Goal: Task Accomplishment & Management: Manage account settings

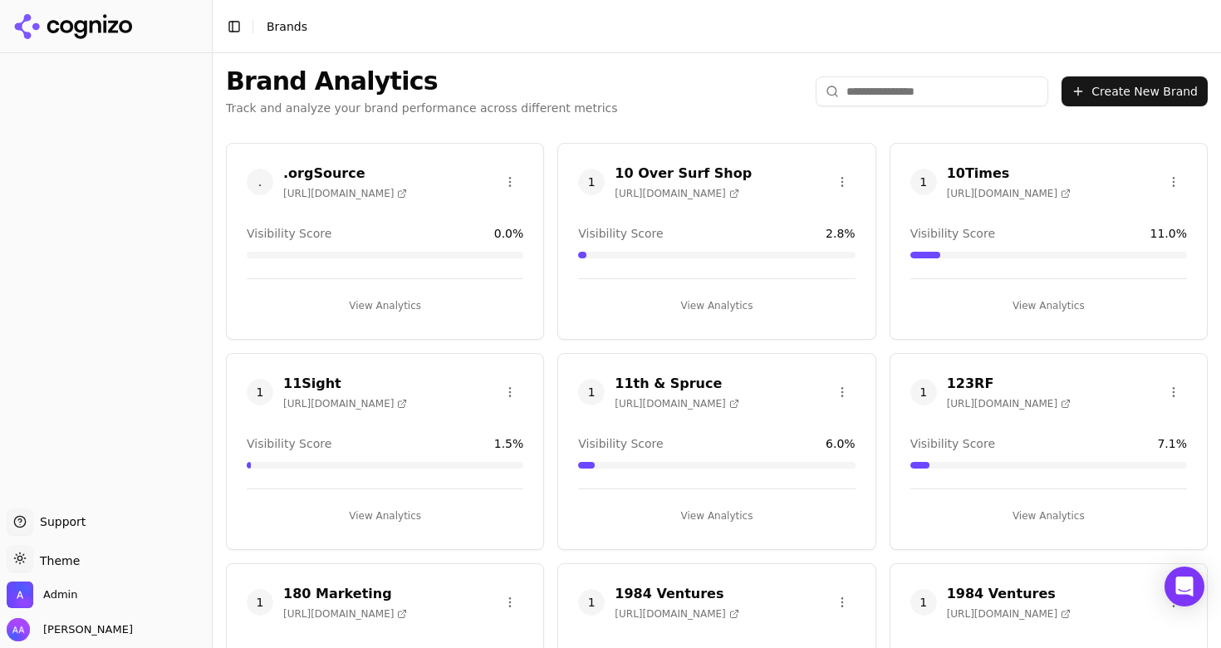
click at [889, 103] on input "search" at bounding box center [932, 91] width 233 height 30
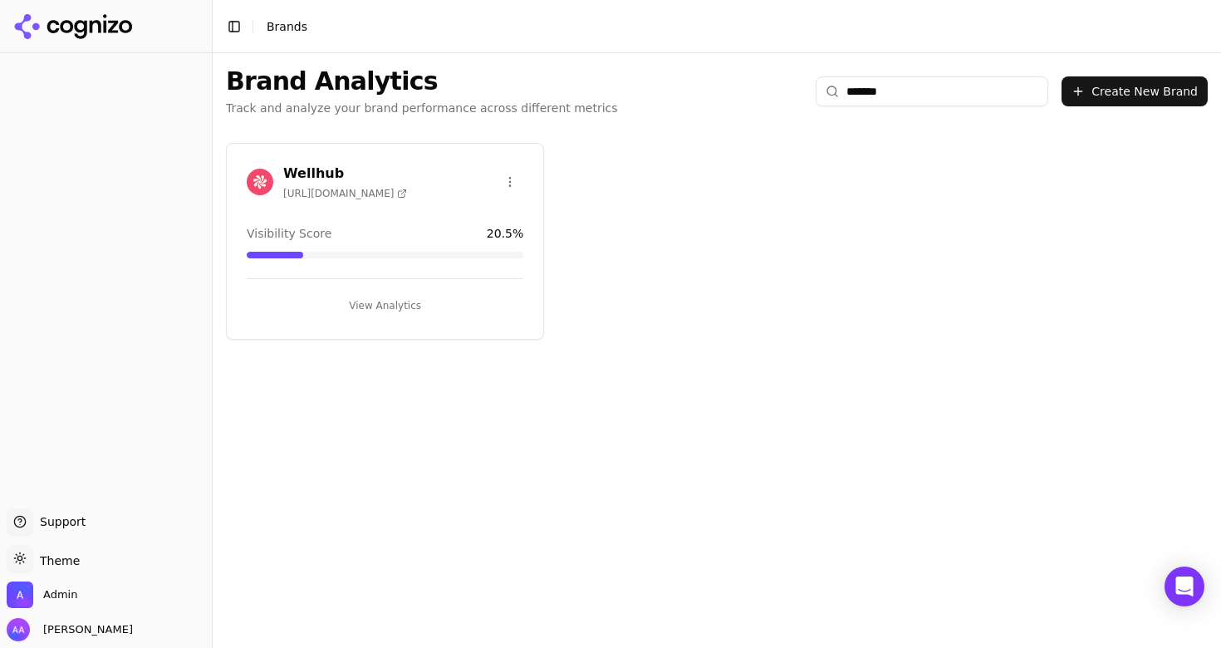
type input "*******"
click at [262, 174] on img at bounding box center [260, 182] width 27 height 27
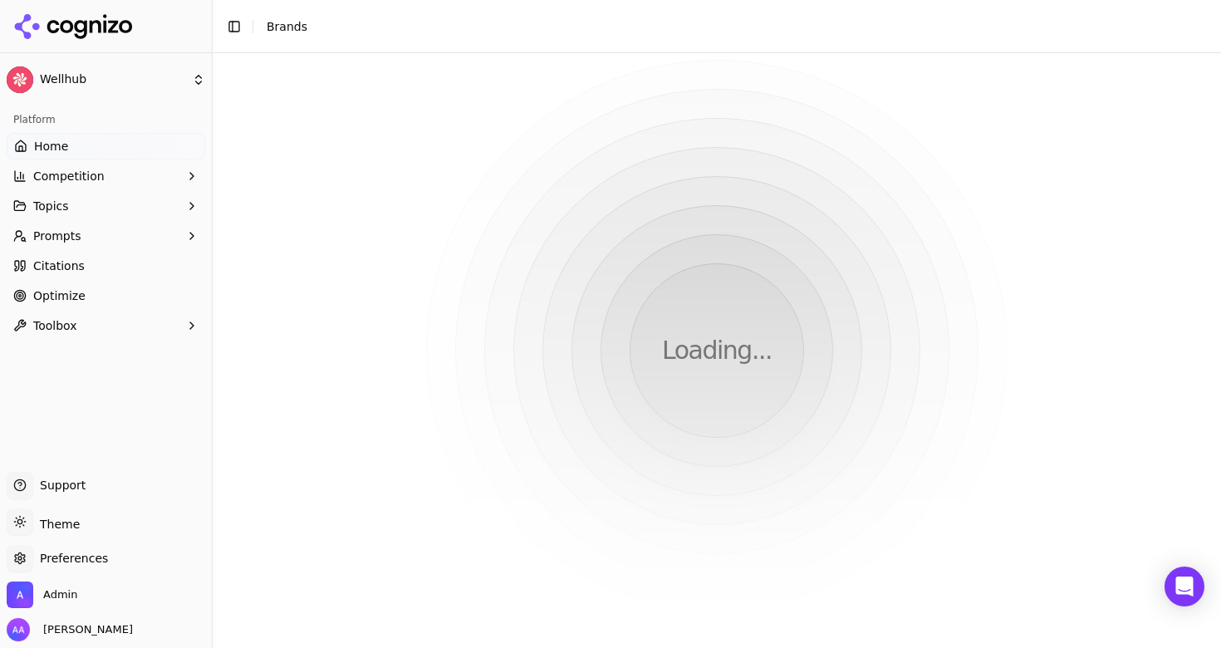
click at [262, 188] on html "Wellhub Platform Home Competition Topics Prompts Citations Optimize Toolbox Sup…" at bounding box center [610, 324] width 1221 height 648
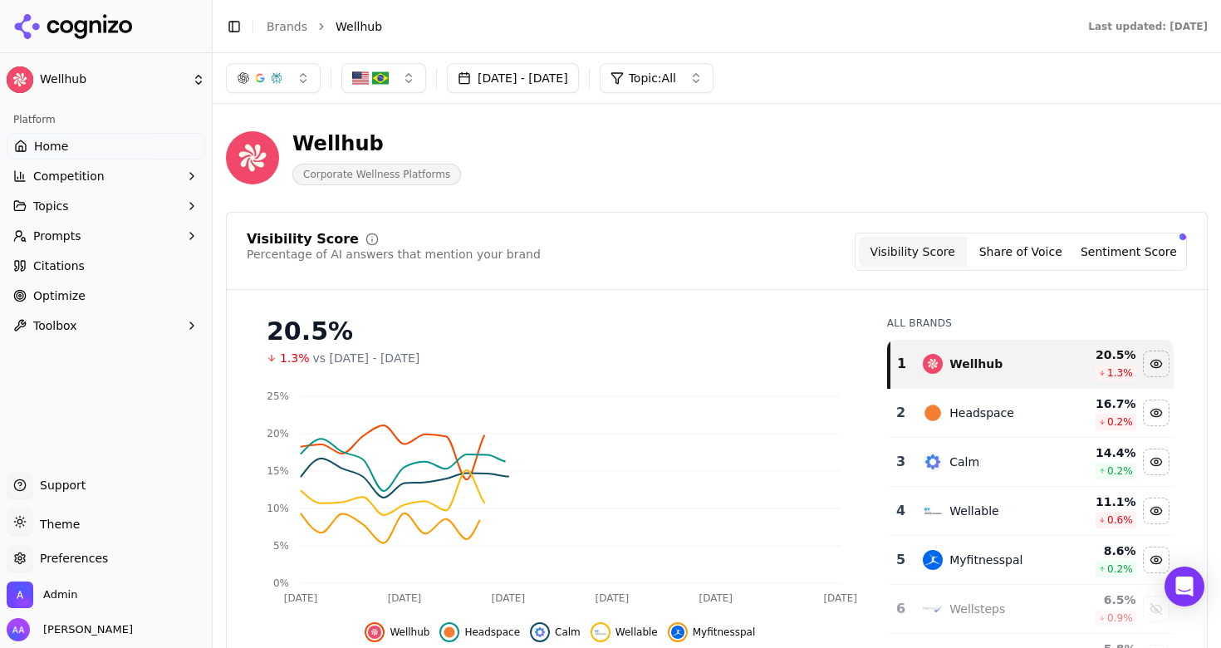
scroll to position [44, 0]
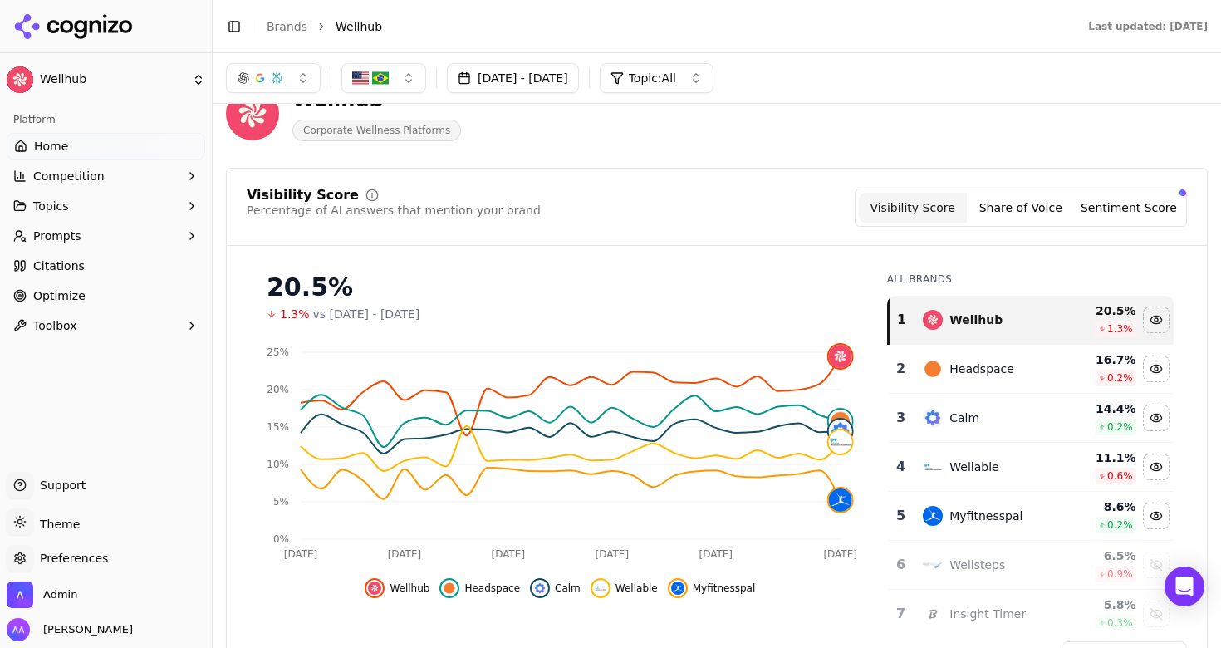
click at [120, 220] on ul "Home Competition Topics Prompts Citations Optimize Toolbox" at bounding box center [106, 236] width 198 height 206
click at [120, 231] on button "Prompts" at bounding box center [106, 236] width 198 height 27
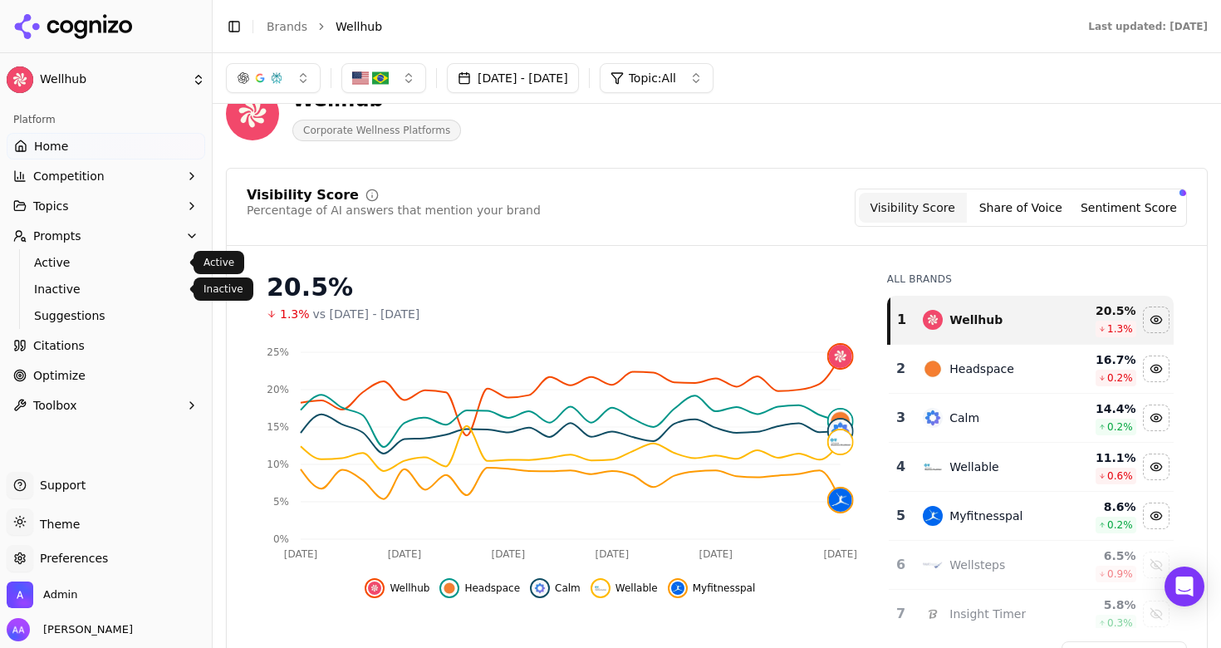
click at [109, 259] on span "Active" at bounding box center [106, 262] width 145 height 17
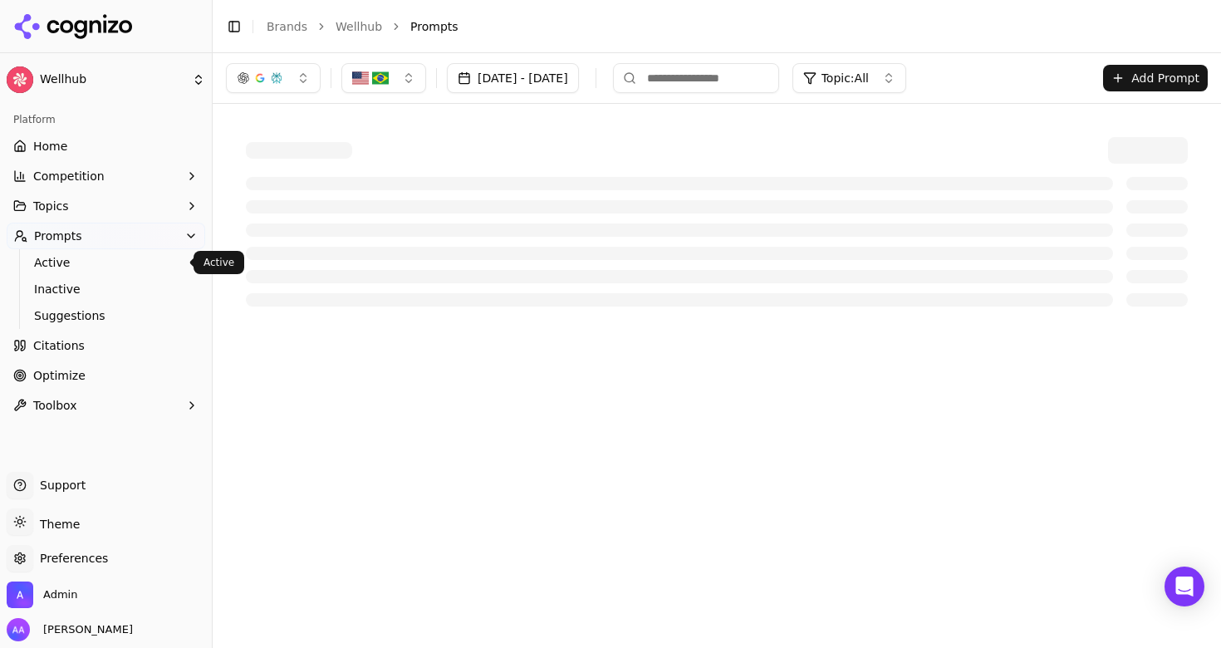
click at [132, 267] on span "Active" at bounding box center [106, 262] width 145 height 17
click at [81, 209] on button "Topics" at bounding box center [106, 206] width 198 height 27
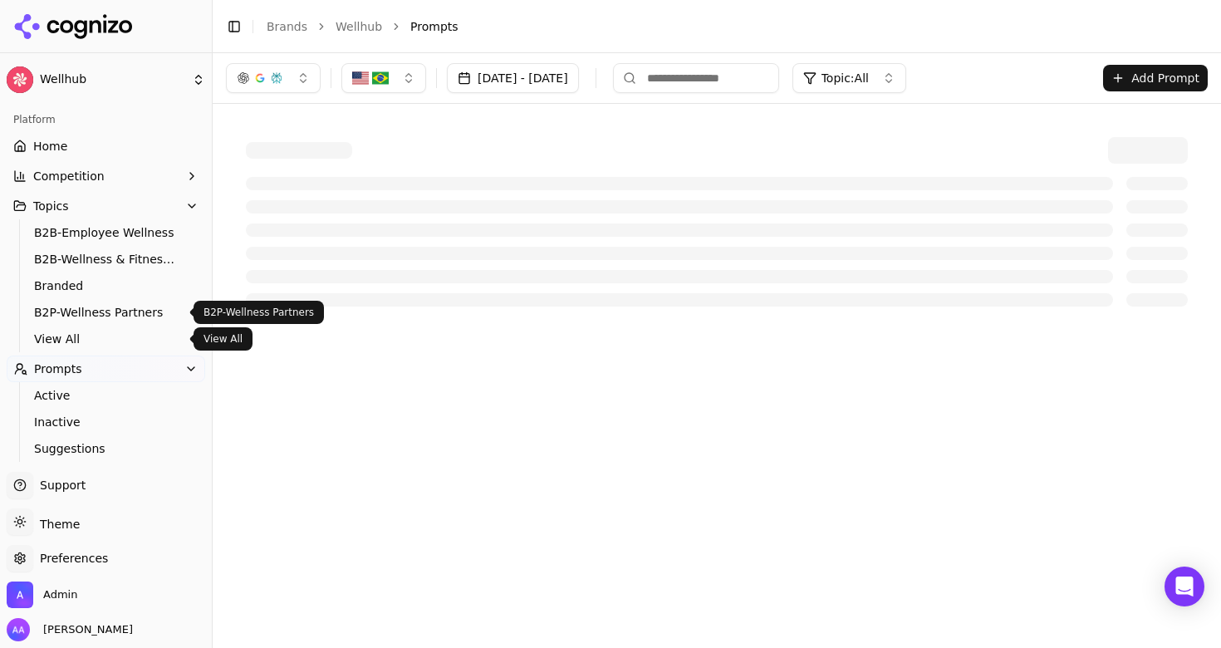
click at [80, 338] on span "View All" at bounding box center [106, 339] width 145 height 17
click at [371, 159] on div at bounding box center [717, 150] width 942 height 27
click at [73, 396] on span "Active" at bounding box center [106, 395] width 145 height 17
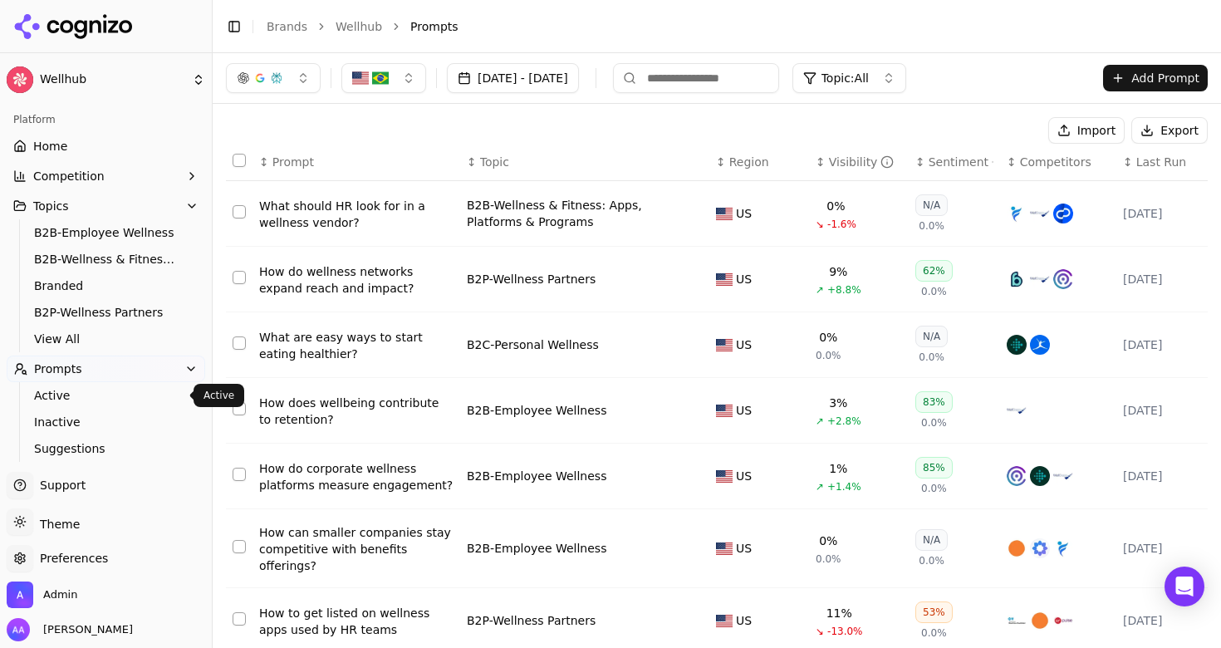
click at [299, 28] on link "Brands" at bounding box center [287, 26] width 41 height 13
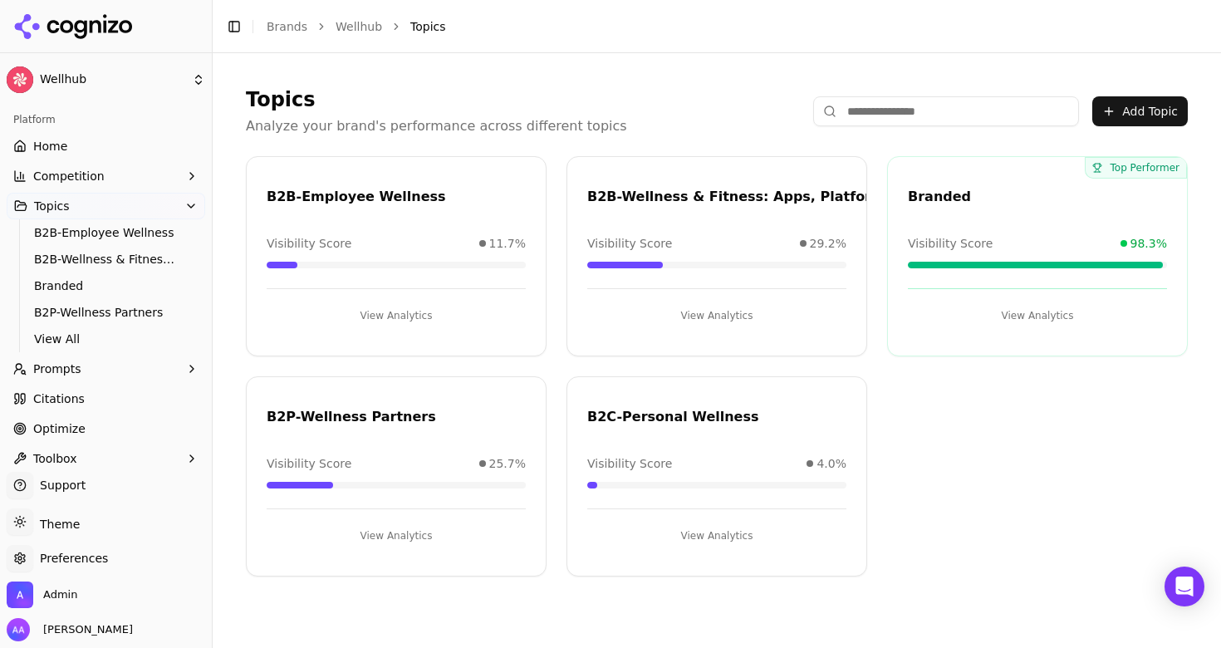
click at [210, 105] on button "Toggle Sidebar" at bounding box center [211, 324] width 13 height 648
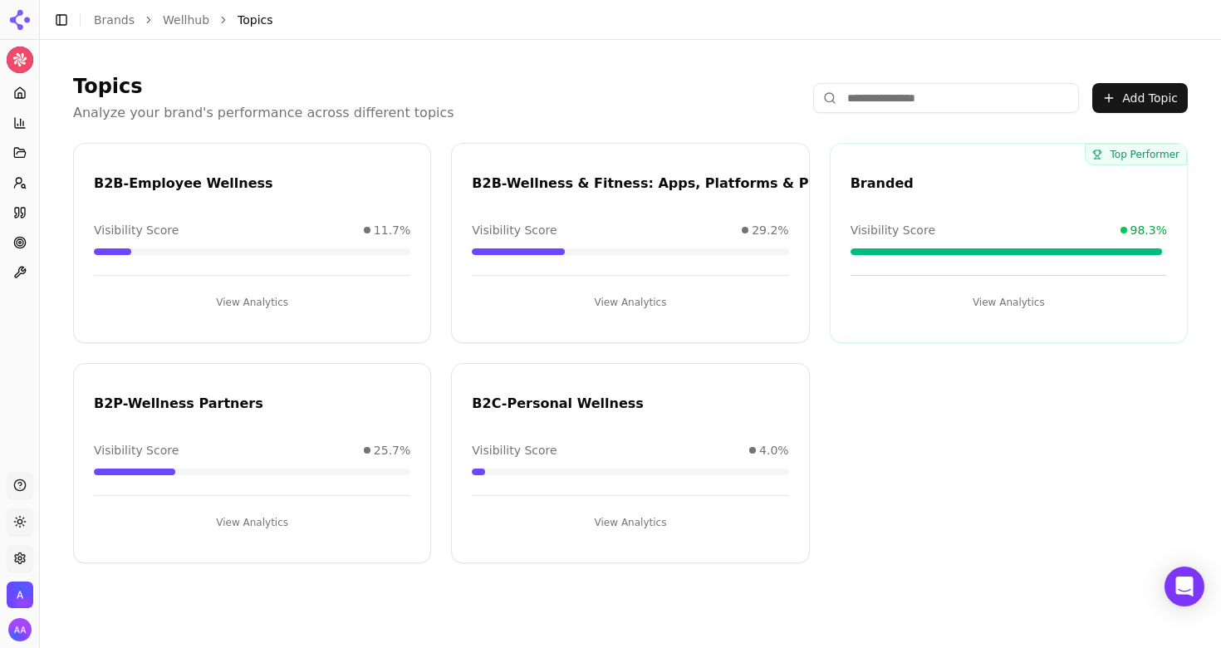
click at [369, 187] on button at bounding box center [367, 183] width 27 height 27
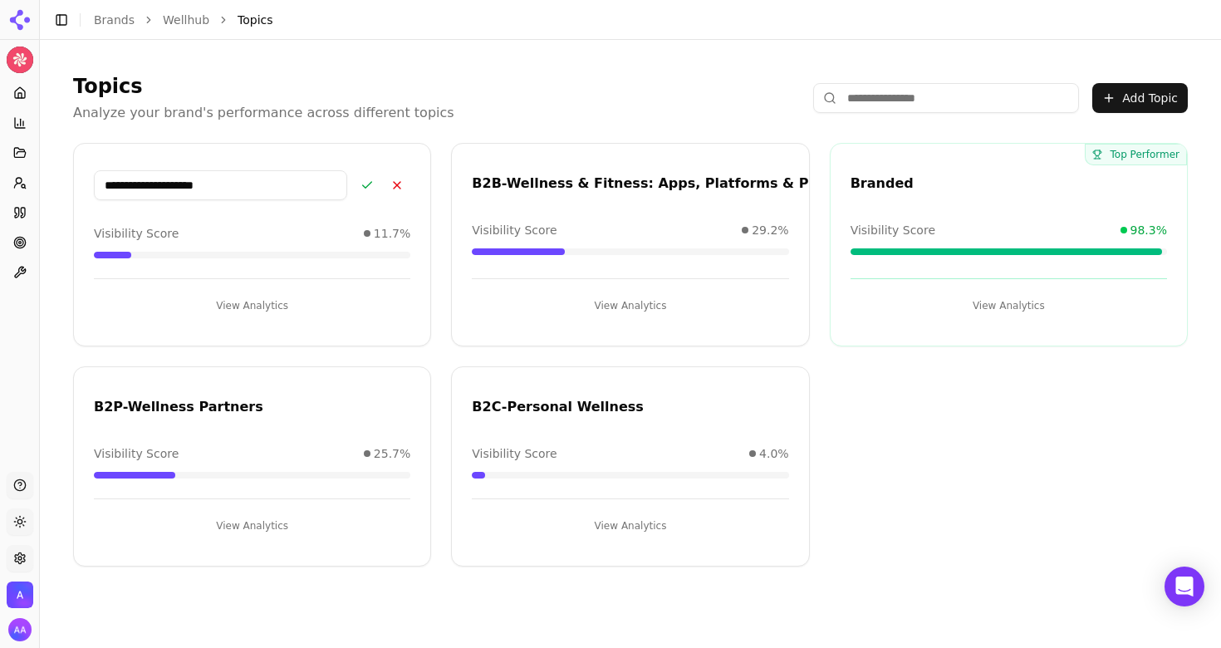
click at [397, 187] on button at bounding box center [397, 185] width 27 height 27
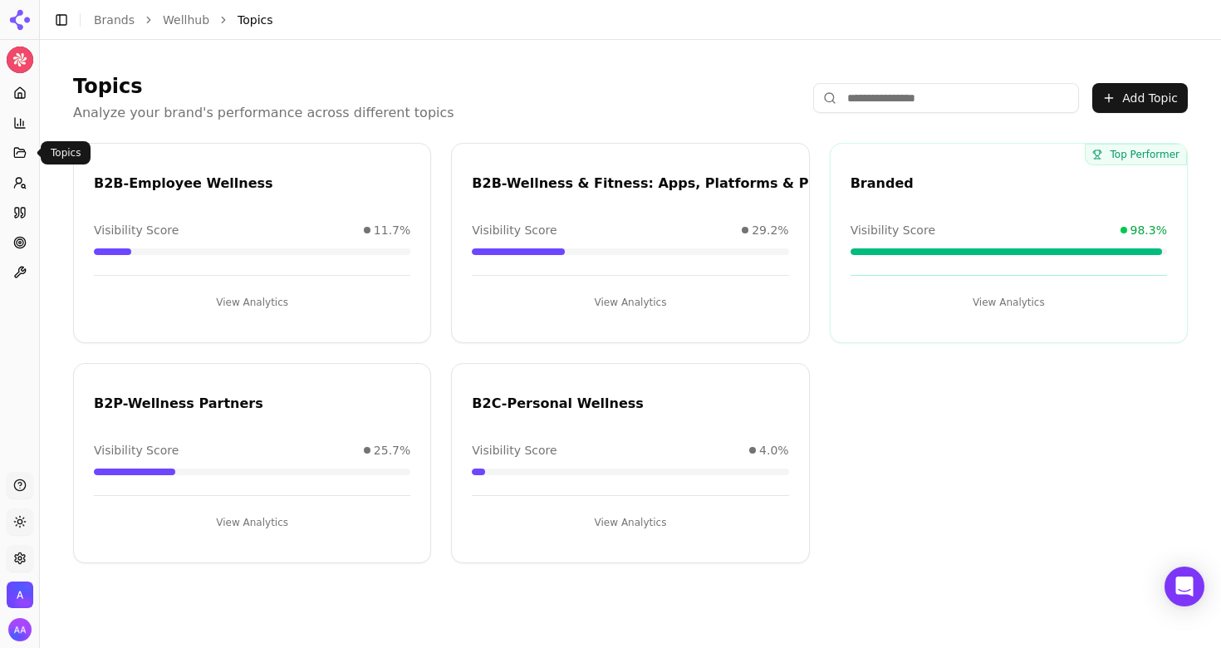
click at [35, 154] on span at bounding box center [36, 153] width 8 height 8
click at [39, 177] on button "Toggle Sidebar" at bounding box center [38, 324] width 13 height 648
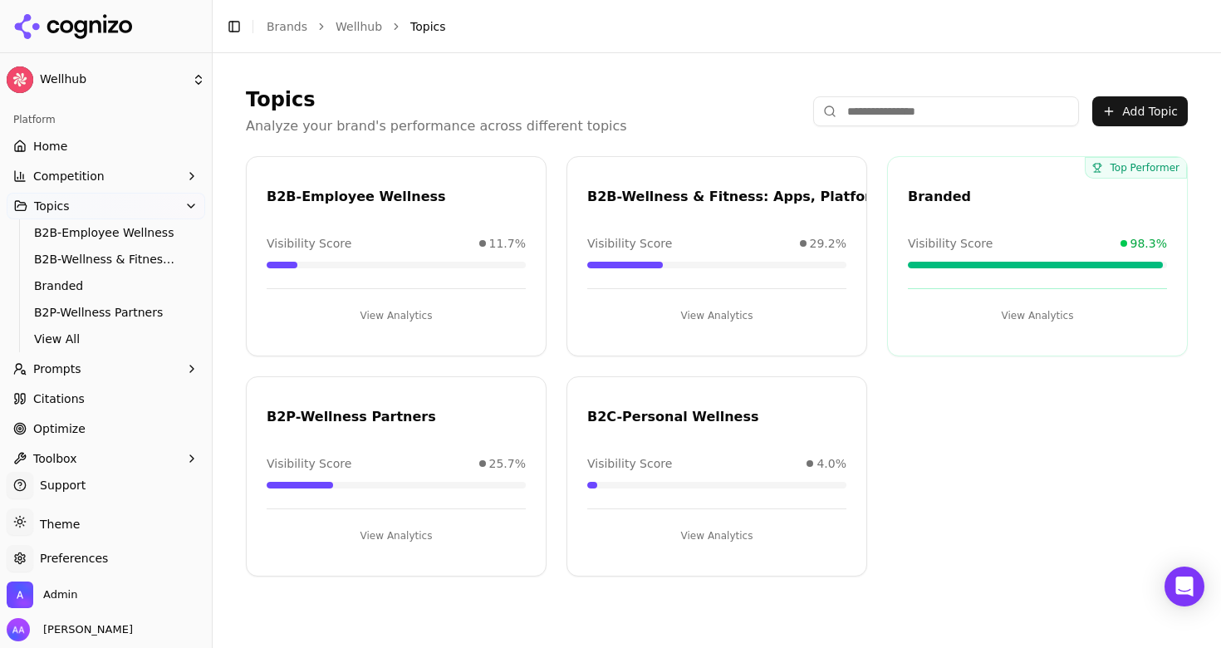
click at [807, 201] on span "B2B-Wellness & Fitness: Apps, Platforms & Programs" at bounding box center [786, 197] width 399 height 20
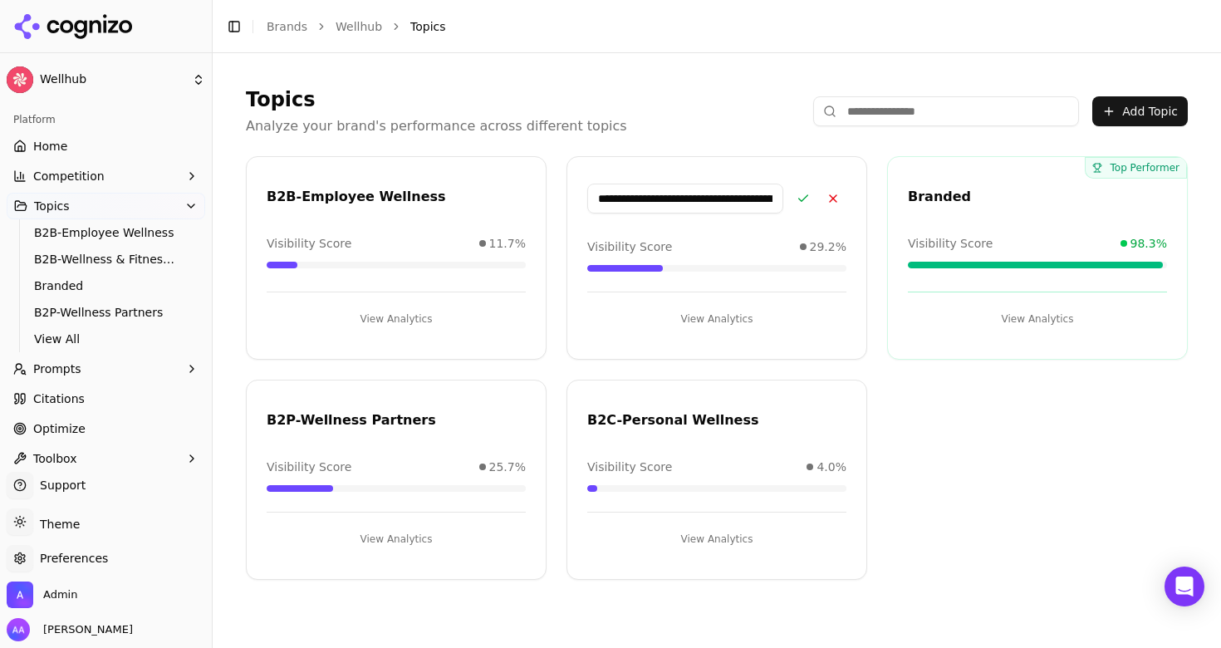
scroll to position [0, 110]
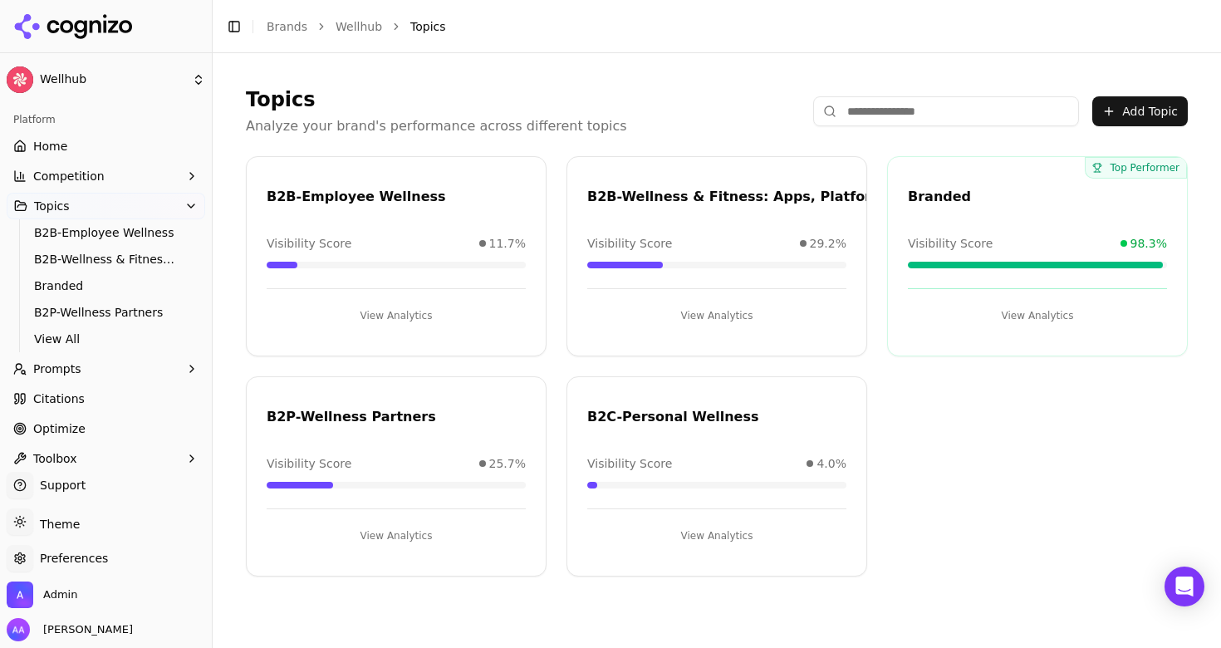
click at [98, 366] on button "Prompts" at bounding box center [106, 368] width 198 height 27
click at [100, 400] on span "Active" at bounding box center [106, 395] width 145 height 17
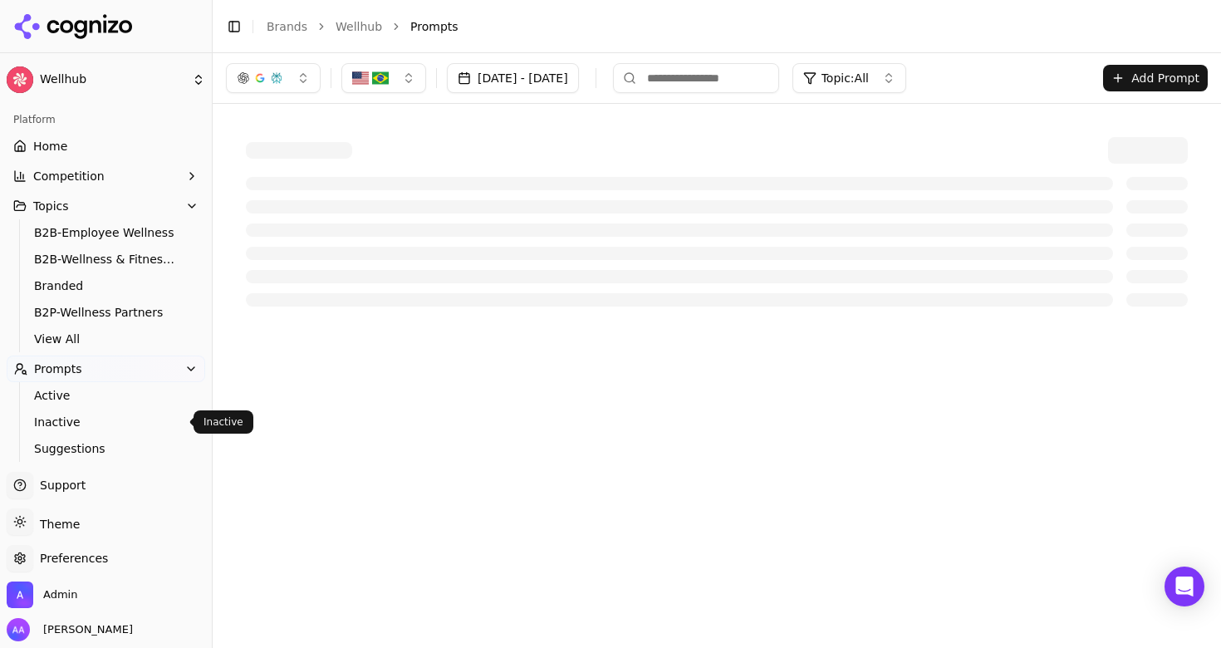
click at [110, 432] on link "Inactive" at bounding box center [106, 421] width 158 height 23
click at [110, 443] on span "Suggestions" at bounding box center [106, 448] width 145 height 17
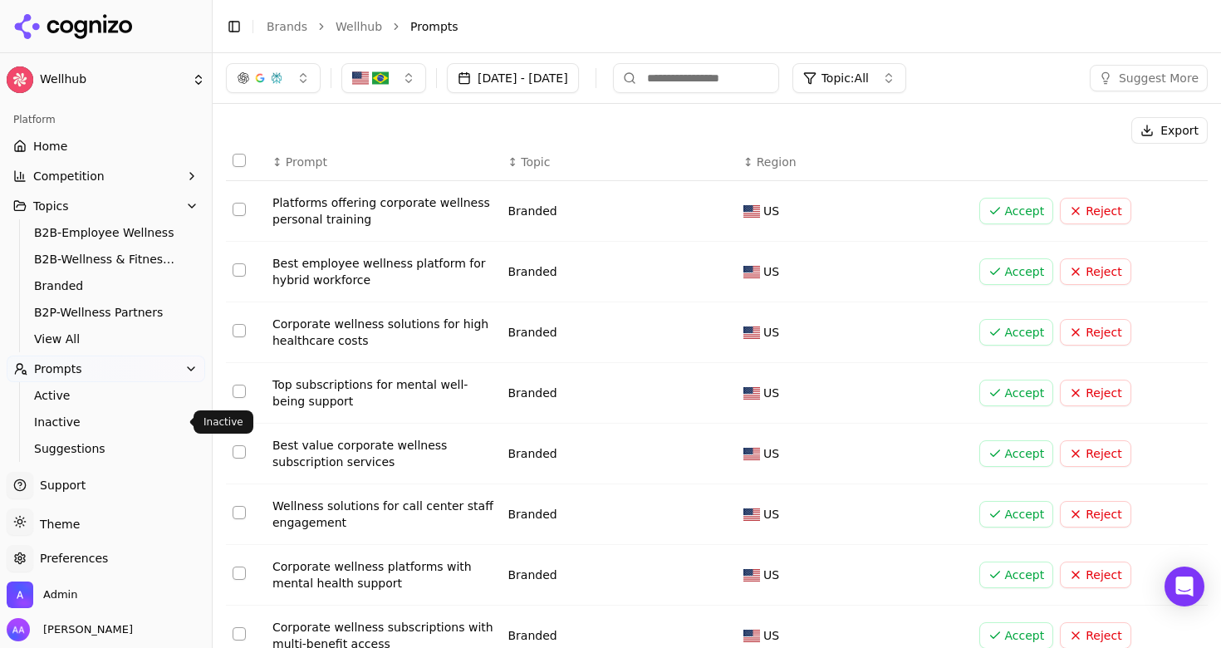
click at [73, 419] on span "Inactive" at bounding box center [106, 422] width 145 height 17
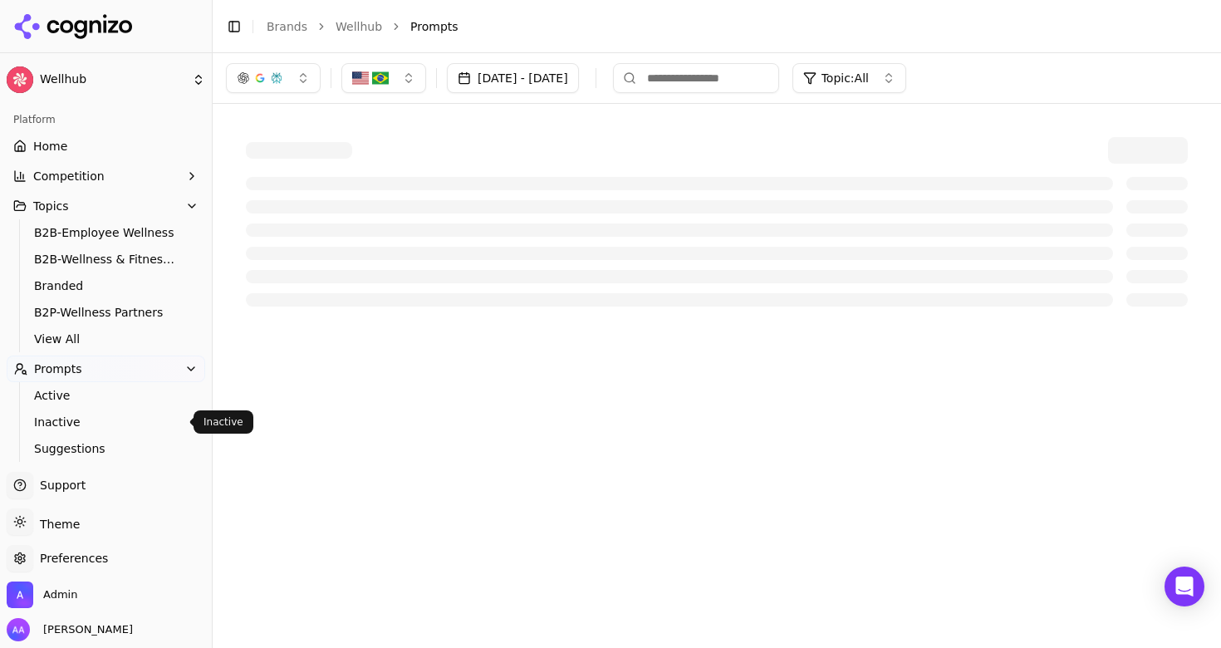
click at [81, 409] on ul "Active Inactive Suggestions" at bounding box center [106, 422] width 175 height 80
click at [85, 403] on span "Active" at bounding box center [106, 395] width 145 height 17
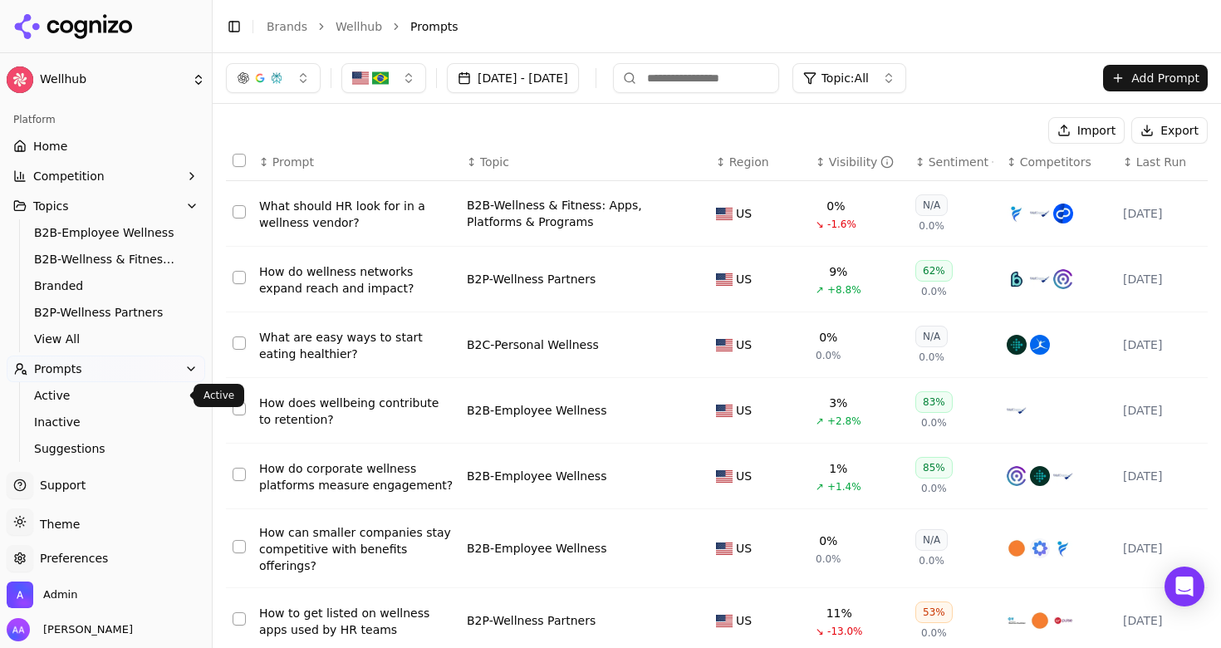
click at [129, 400] on span "Active" at bounding box center [106, 395] width 145 height 17
click at [149, 419] on span "Inactive" at bounding box center [106, 422] width 145 height 17
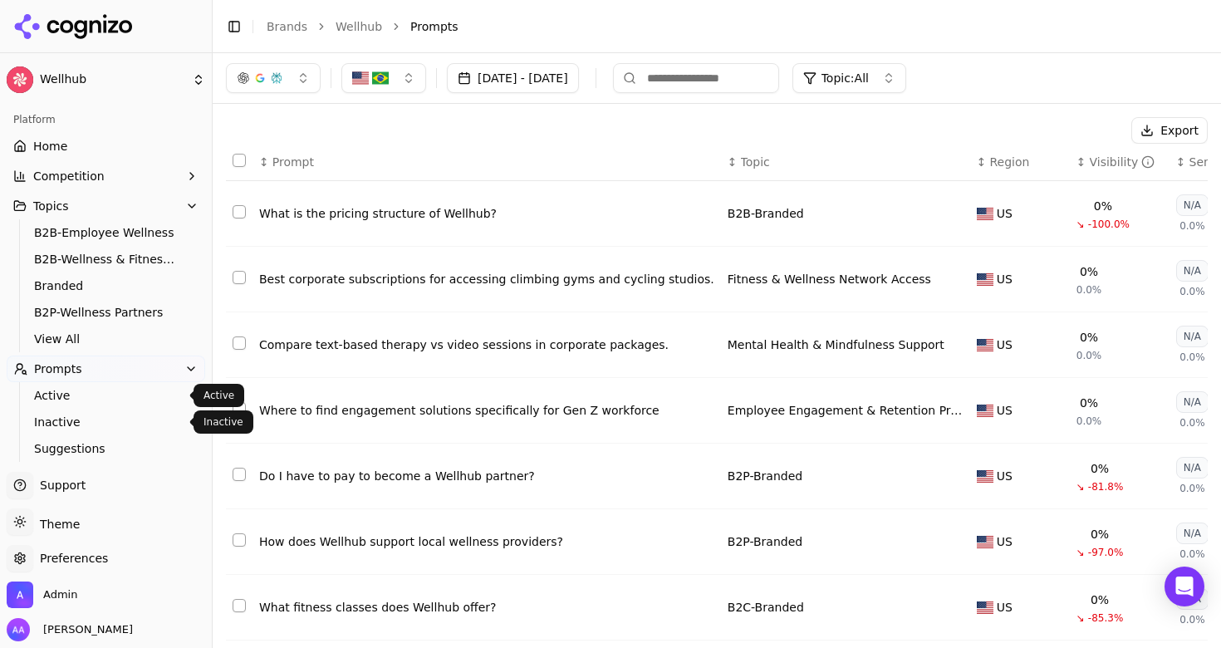
click at [135, 402] on span "Active" at bounding box center [106, 395] width 145 height 17
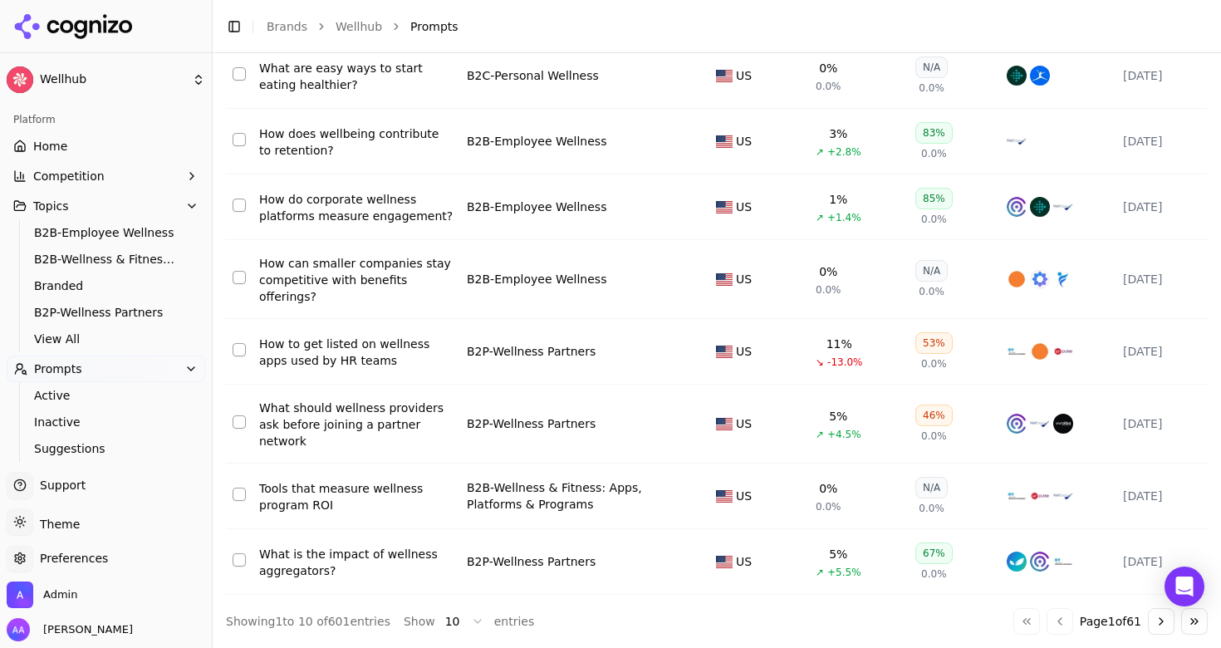
click at [212, 324] on button "Toggle Sidebar" at bounding box center [211, 324] width 13 height 648
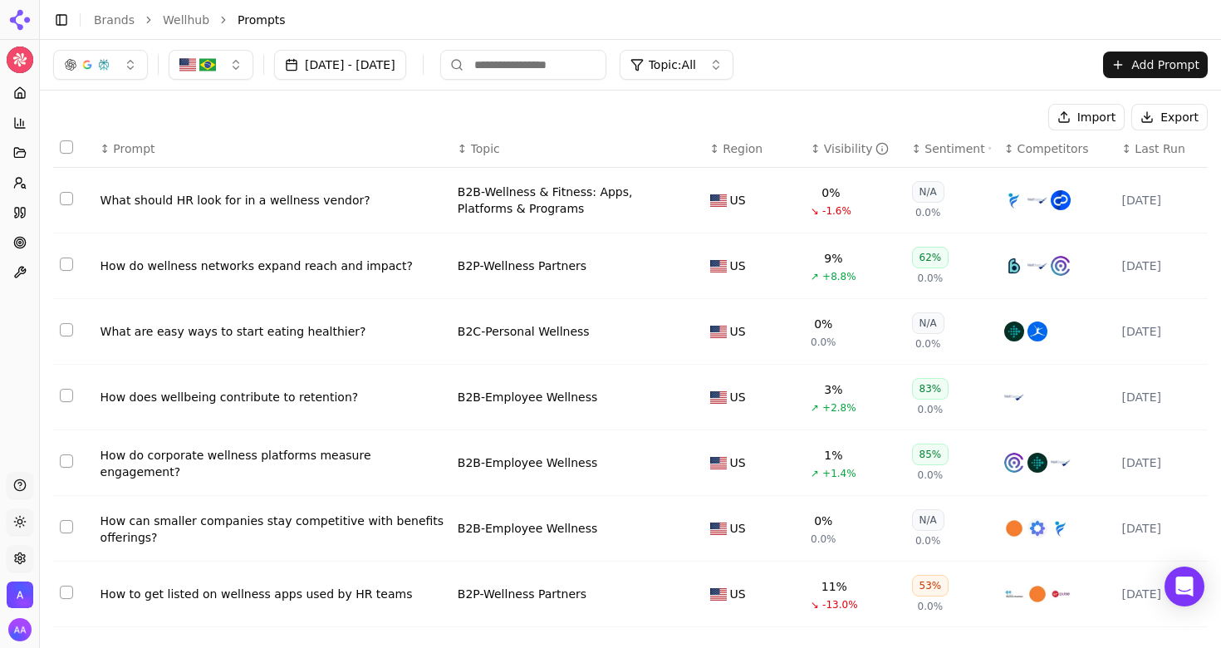
click at [696, 59] on span "Topic: All" at bounding box center [672, 64] width 47 height 17
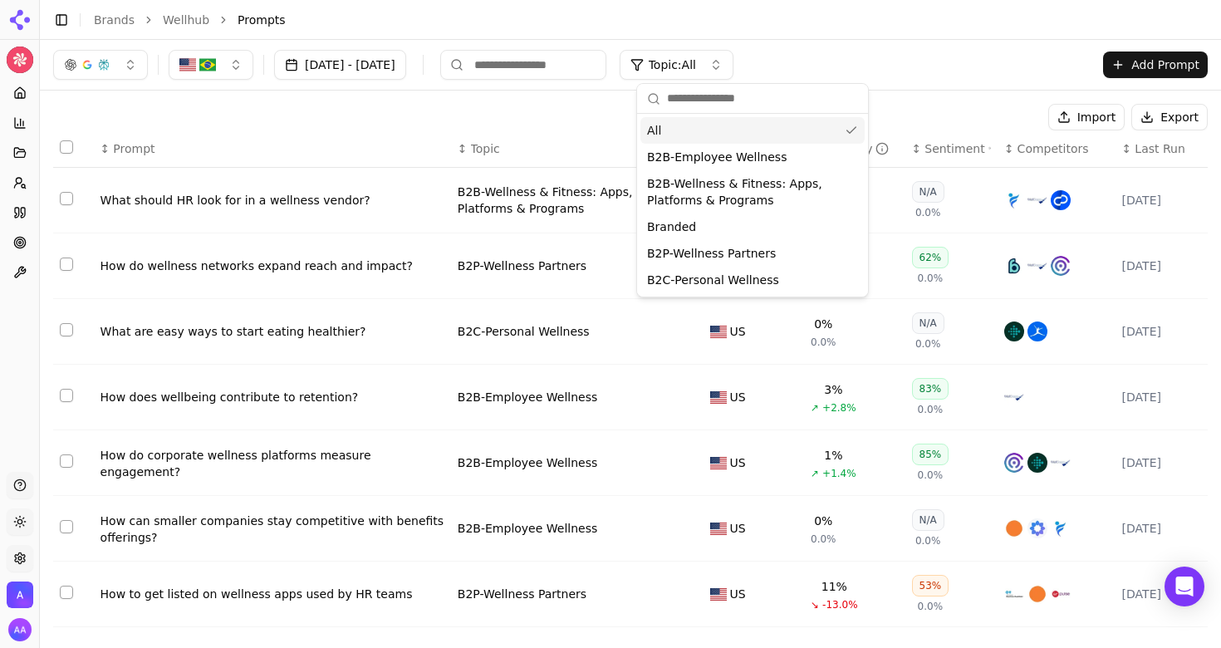
click at [696, 59] on span "Topic: All" at bounding box center [672, 64] width 47 height 17
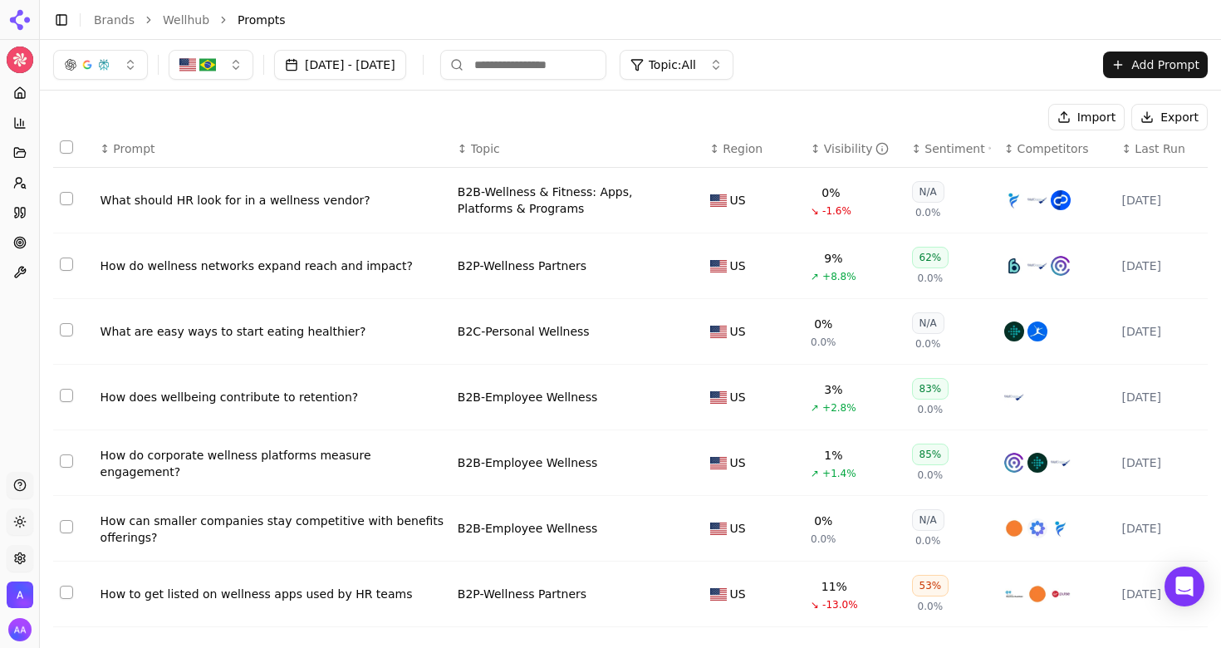
click at [63, 203] on button "Select row 1" at bounding box center [66, 198] width 13 height 13
click at [107, 17] on link "Brands" at bounding box center [114, 19] width 41 height 13
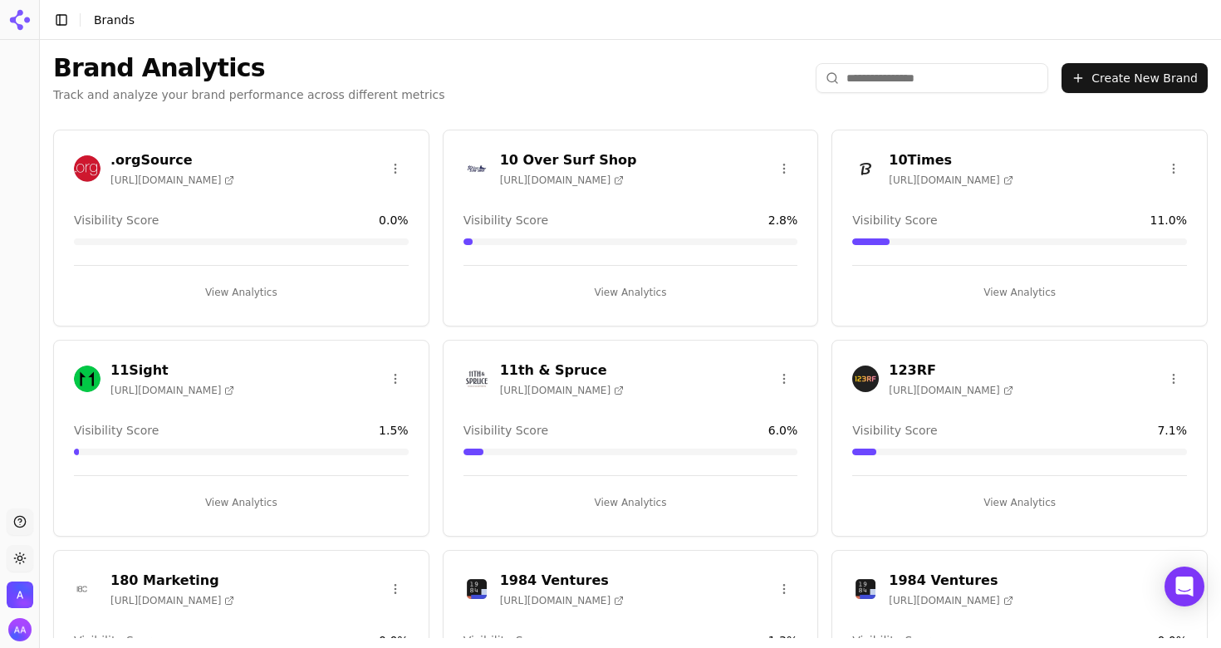
click at [474, 166] on img at bounding box center [476, 168] width 27 height 27
click at [475, 163] on html "Support Toggle theme Admin Toggle Sidebar Brands Brand Analytics Track and anal…" at bounding box center [610, 324] width 1221 height 648
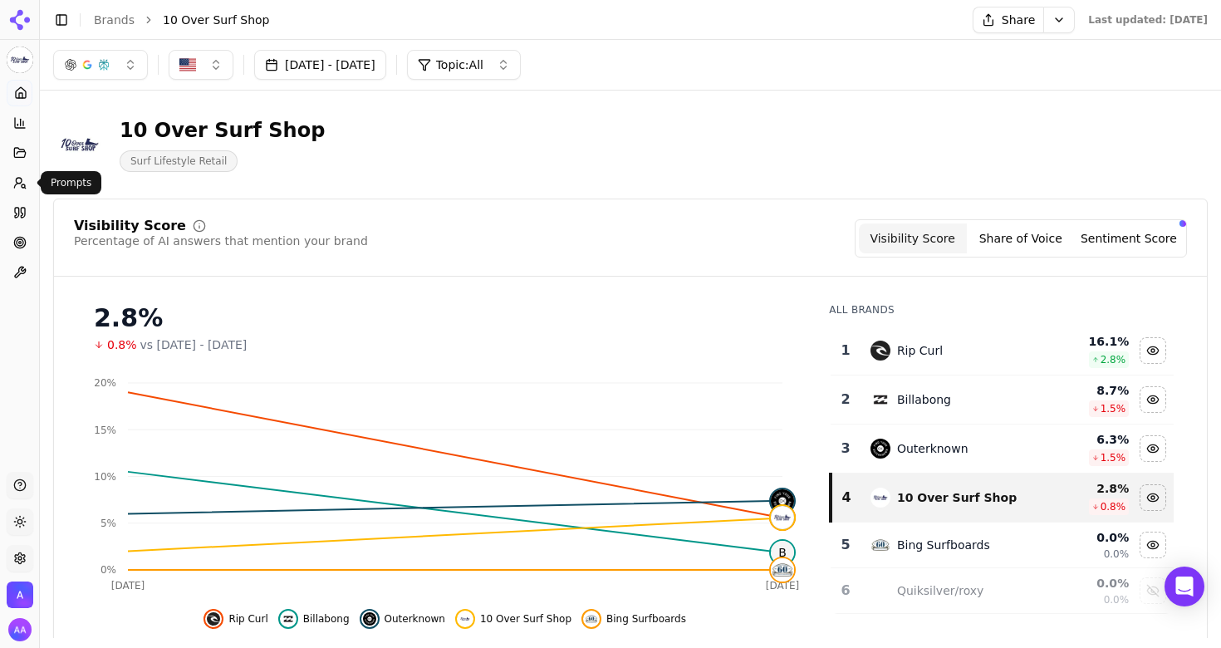
click at [17, 178] on circle at bounding box center [19, 181] width 6 height 6
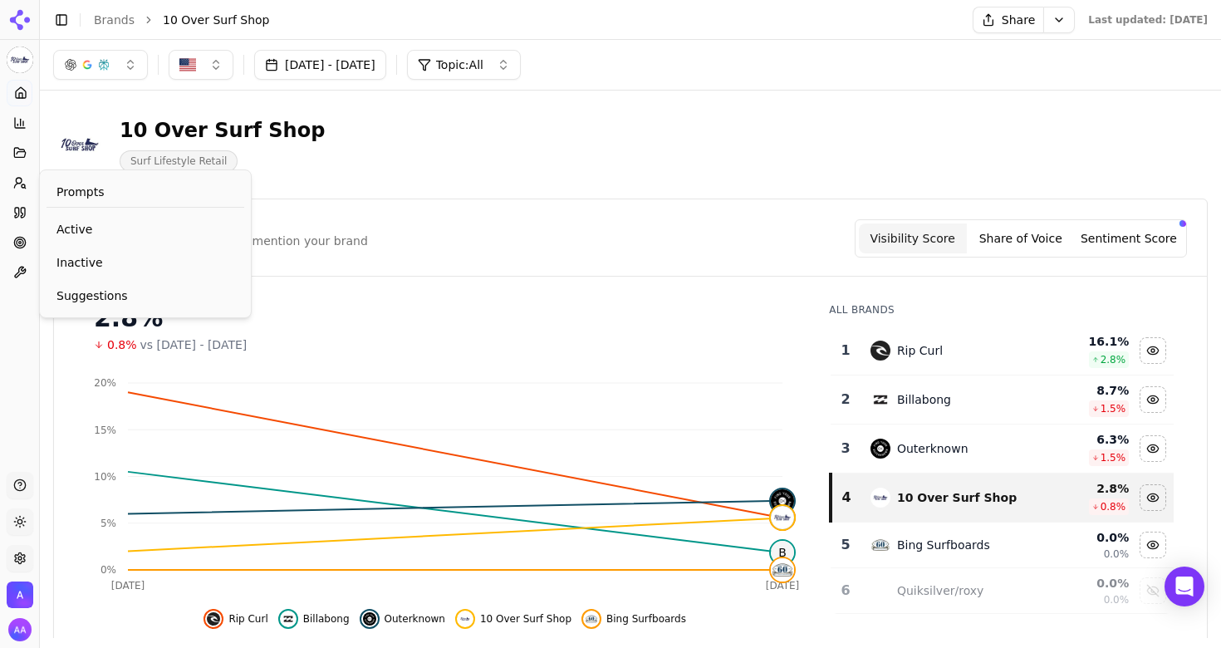
click at [66, 218] on link "Active" at bounding box center [146, 229] width 198 height 30
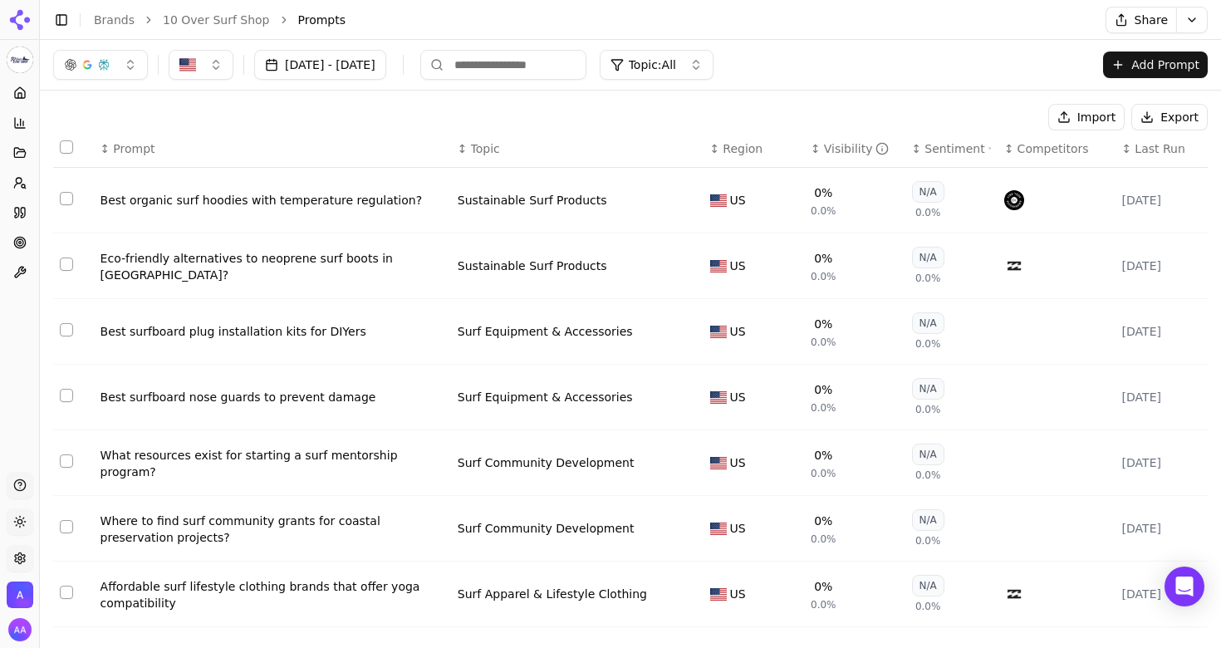
click at [66, 199] on button "Select row 1" at bounding box center [66, 198] width 13 height 13
click at [961, 118] on button "Deactivate ( 1 )" at bounding box center [979, 117] width 121 height 27
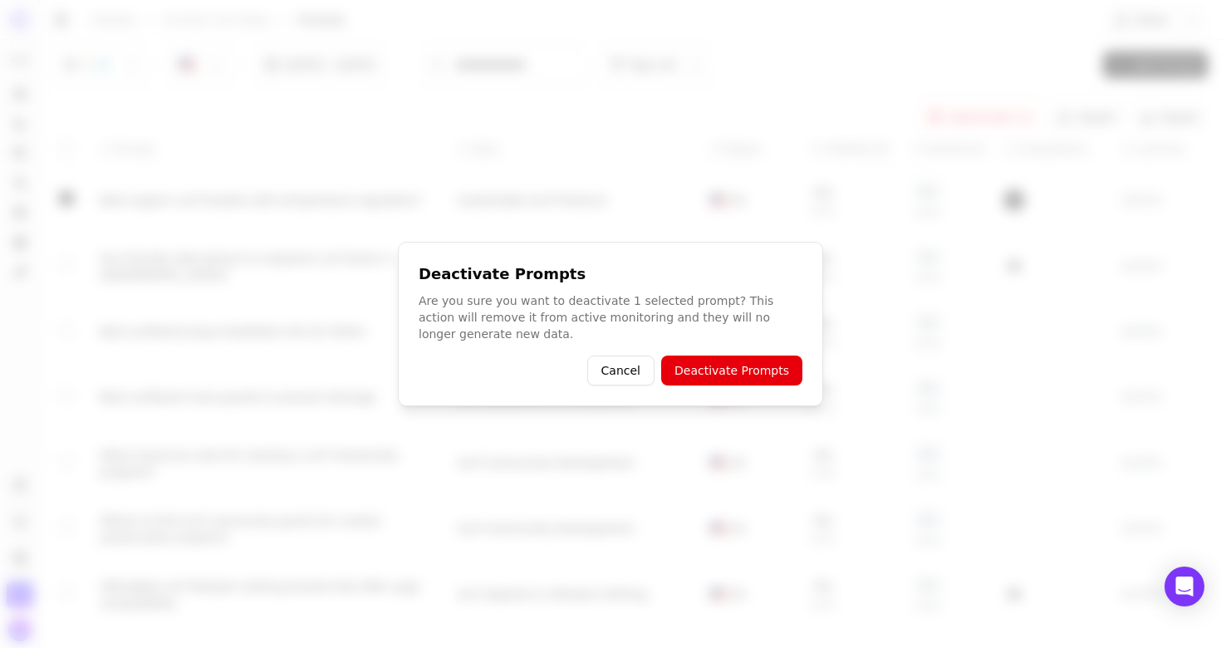
click at [553, 323] on p "Are you sure you want to deactivate 1 selected prompt? This action will remove …" at bounding box center [611, 317] width 384 height 50
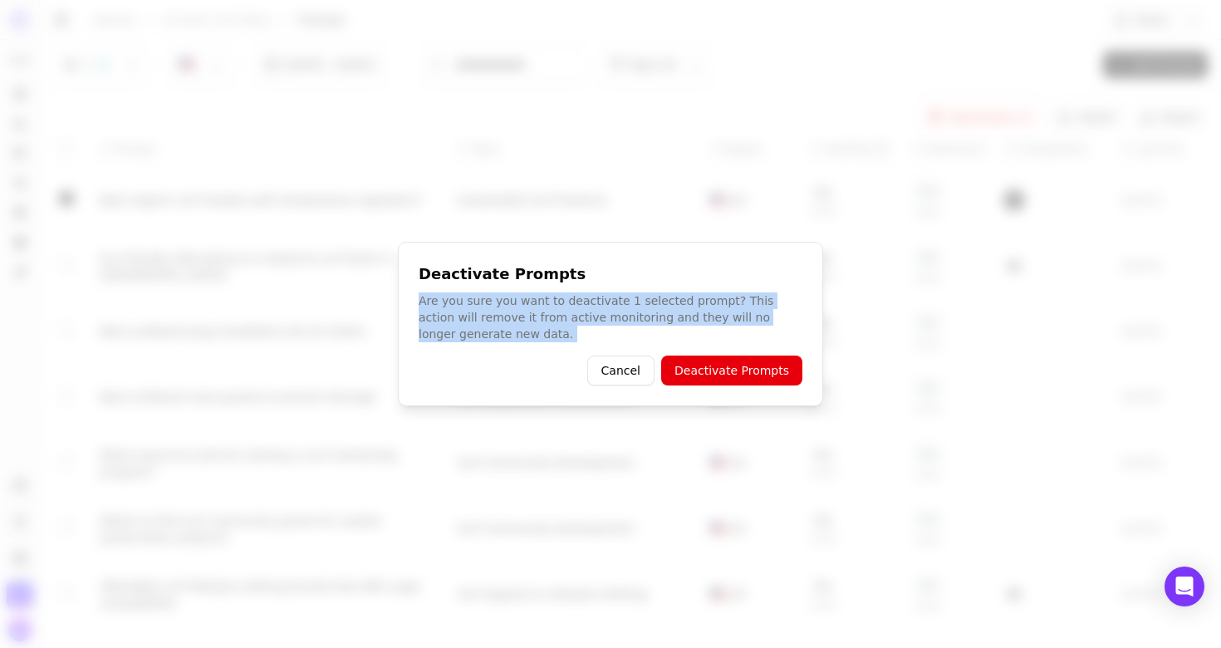
click at [557, 340] on p "Are you sure you want to deactivate 1 selected prompt? This action will remove …" at bounding box center [611, 317] width 384 height 50
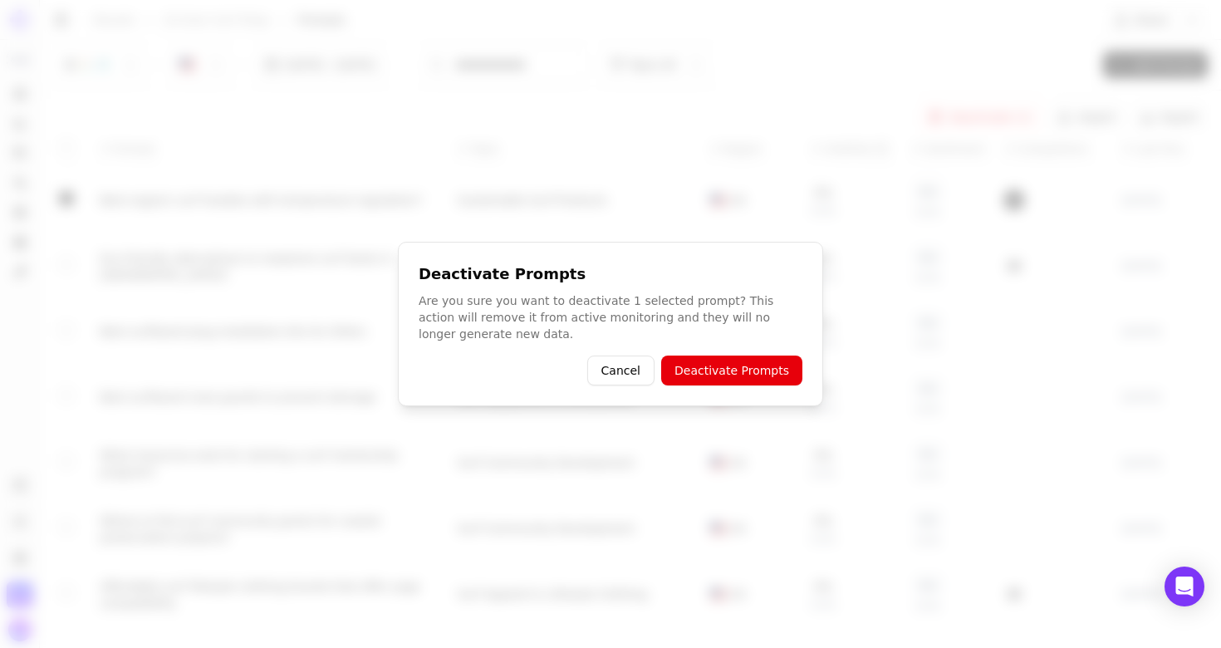
click at [557, 340] on p "Are you sure you want to deactivate 1 selected prompt? This action will remove …" at bounding box center [611, 317] width 384 height 50
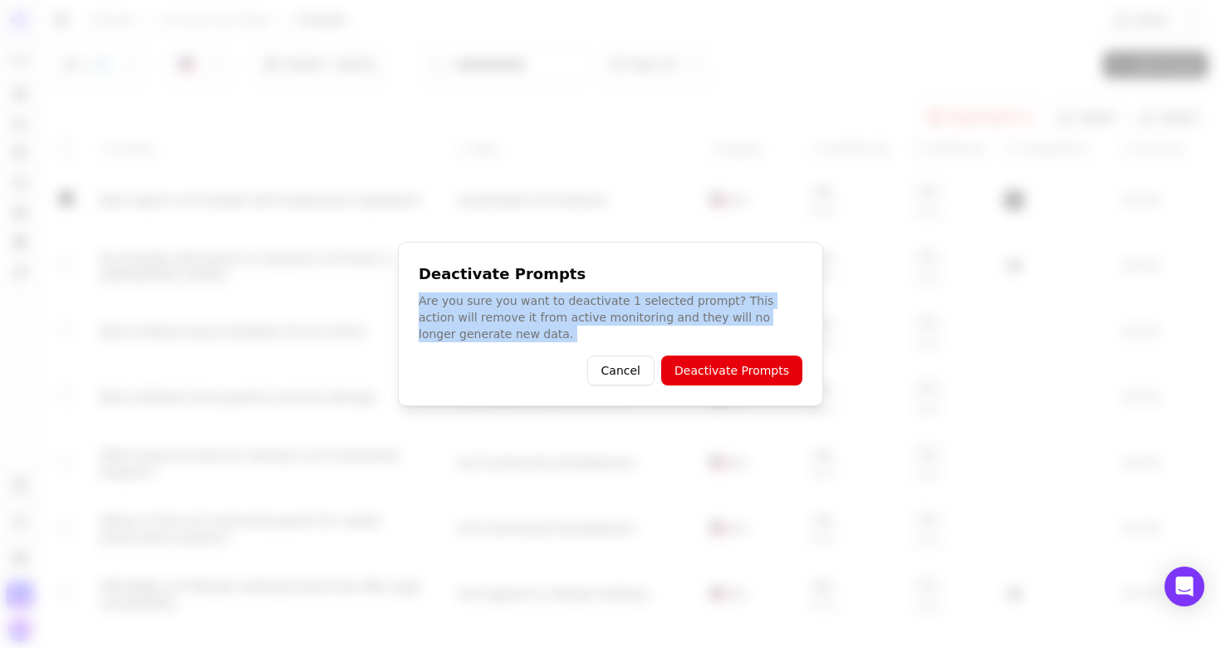
click at [578, 325] on p "Are you sure you want to deactivate 1 selected prompt? This action will remove …" at bounding box center [611, 317] width 384 height 50
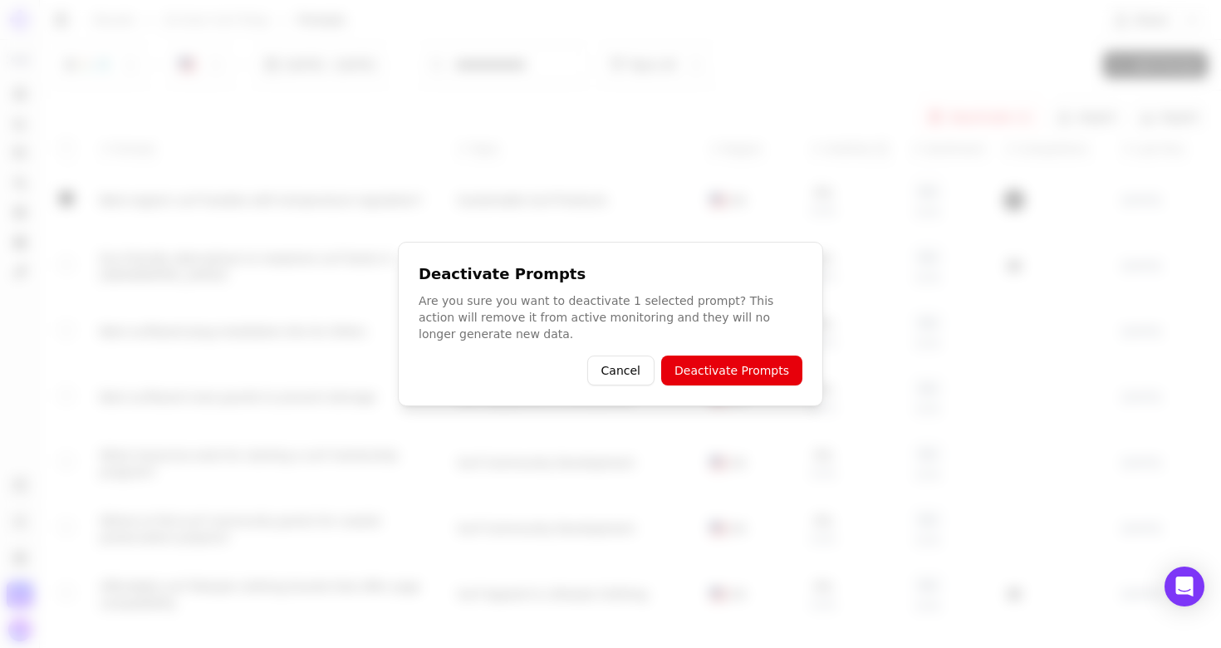
click at [587, 316] on p "Are you sure you want to deactivate 1 selected prompt? This action will remove …" at bounding box center [611, 317] width 384 height 50
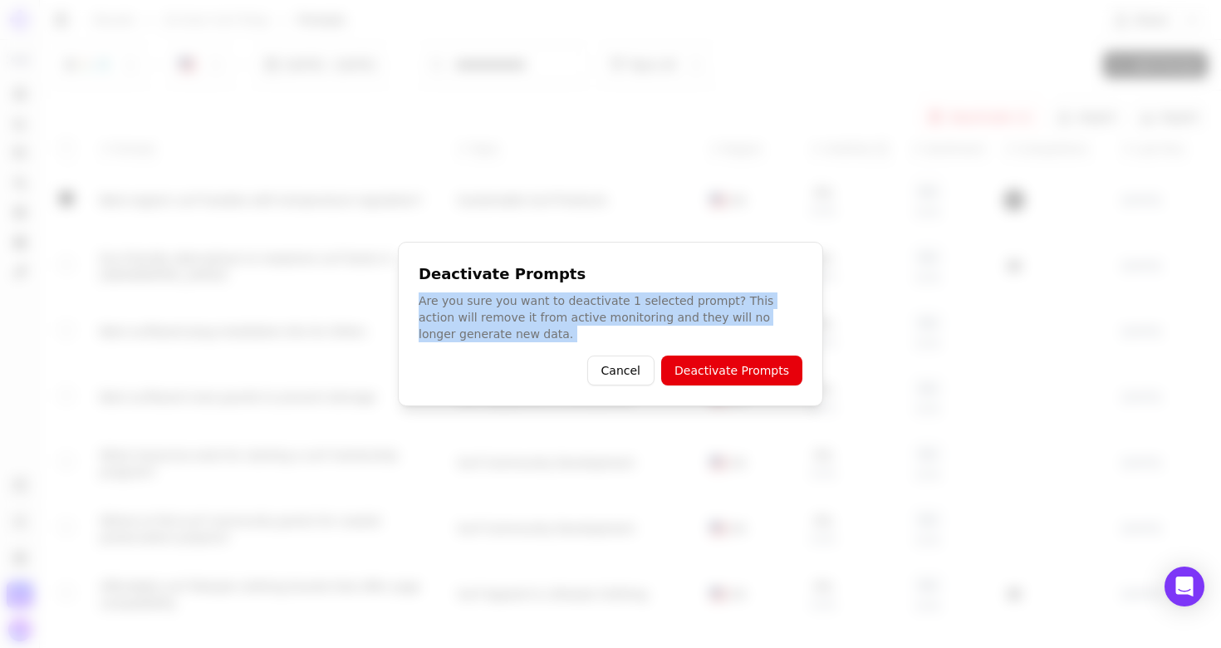
copy p "Are you sure you want to deactivate 1 selected prompt? This action will remove …"
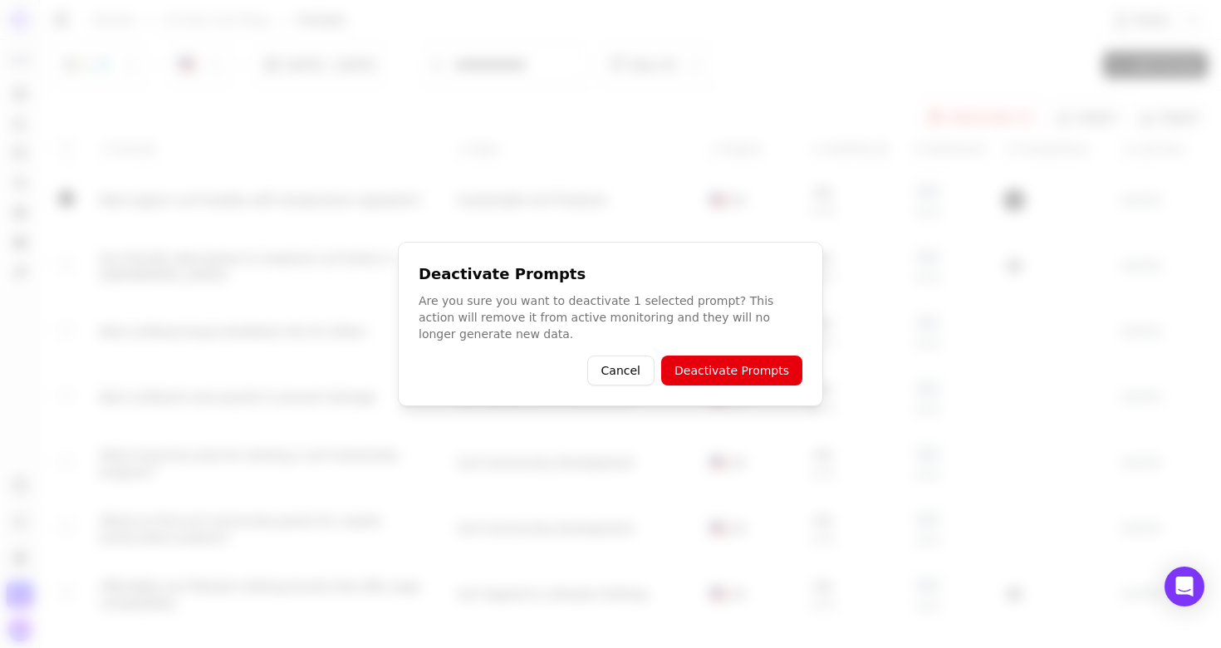
click at [417, 273] on div "Deactivate Prompts Are you sure you want to deactivate 1 selected prompt? This …" at bounding box center [610, 324] width 425 height 164
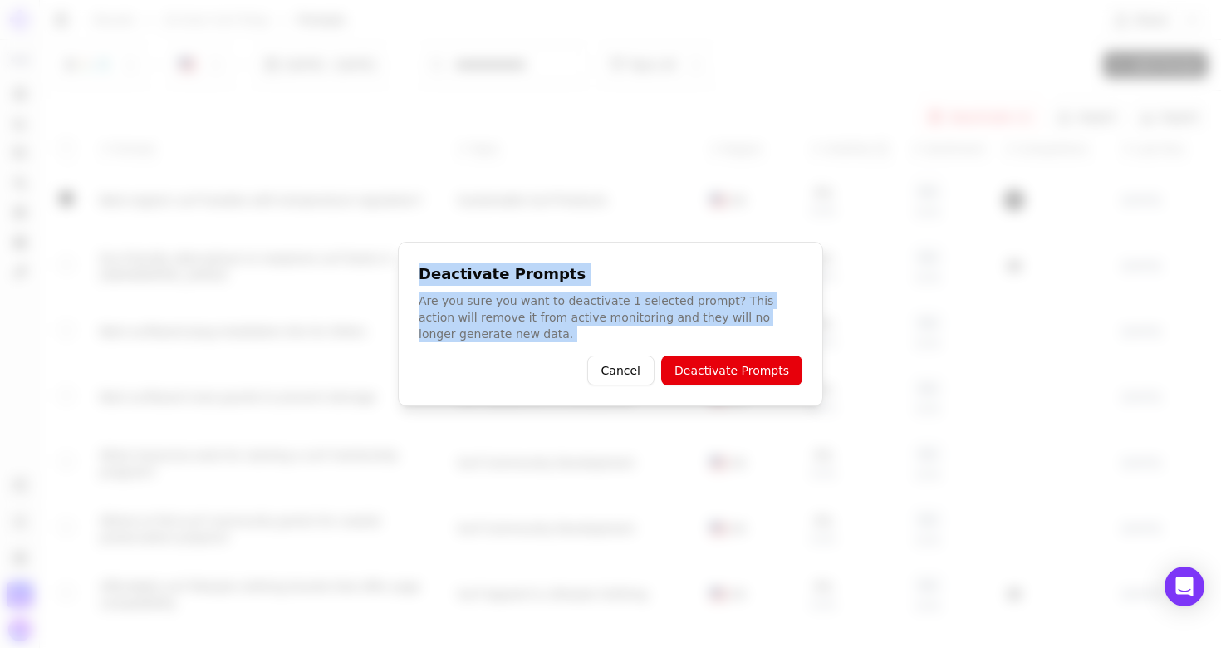
drag, startPoint x: 458, startPoint y: 304, endPoint x: 488, endPoint y: 359, distance: 62.4
click at [488, 359] on div "Deactivate Prompts Are you sure you want to deactivate 1 selected prompt? This …" at bounding box center [610, 324] width 425 height 164
copy div "Deactivate Prompts Are you sure you want to deactivate 1 selected prompt? This …"
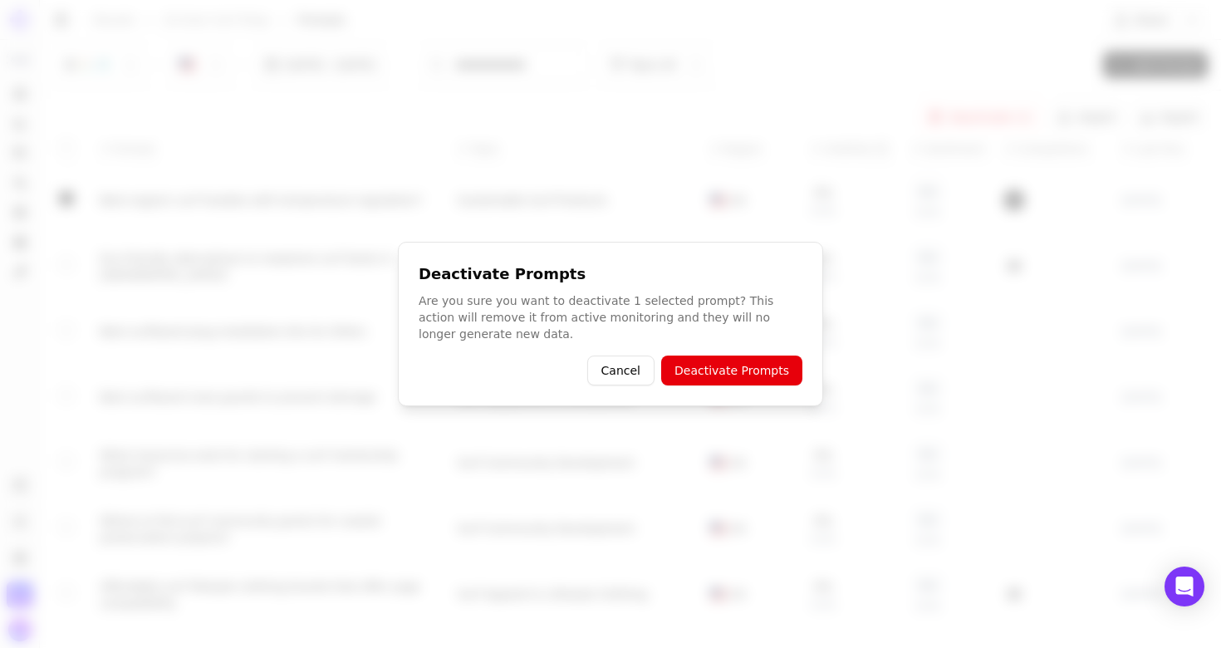
click at [627, 218] on div at bounding box center [610, 324] width 1221 height 648
click at [617, 371] on button "Cancel" at bounding box center [620, 370] width 67 height 30
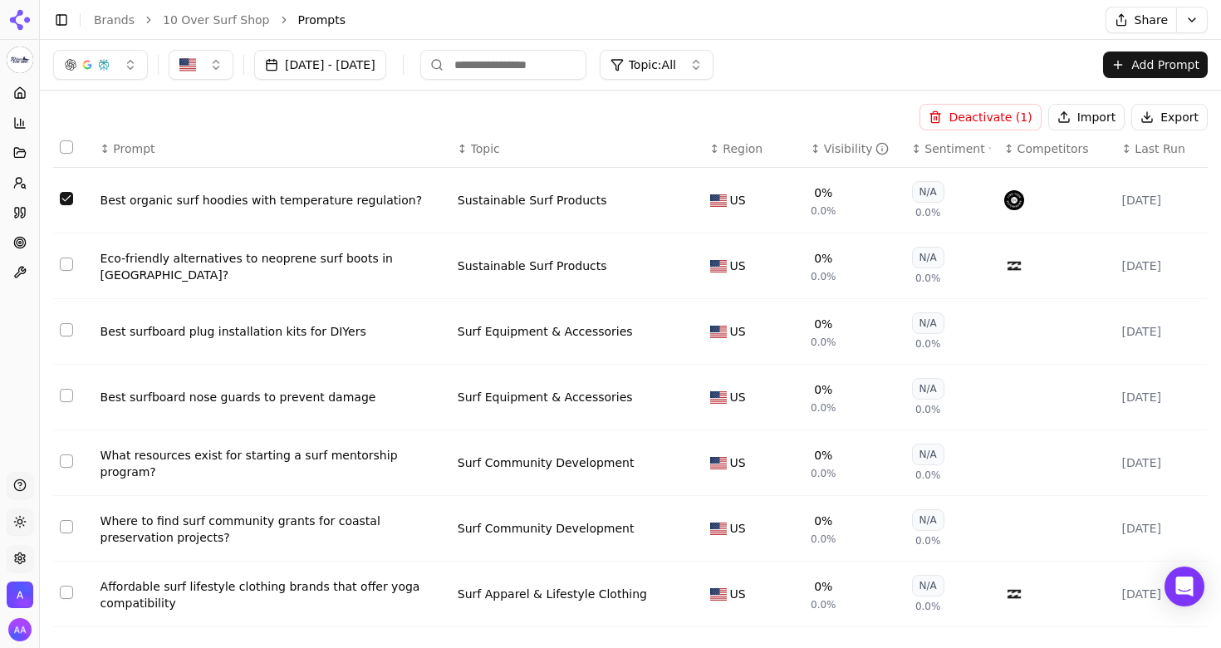
click at [518, 118] on div "Deactivate ( 1 ) Import Export" at bounding box center [630, 117] width 1154 height 27
